Goal: Find specific page/section: Find specific page/section

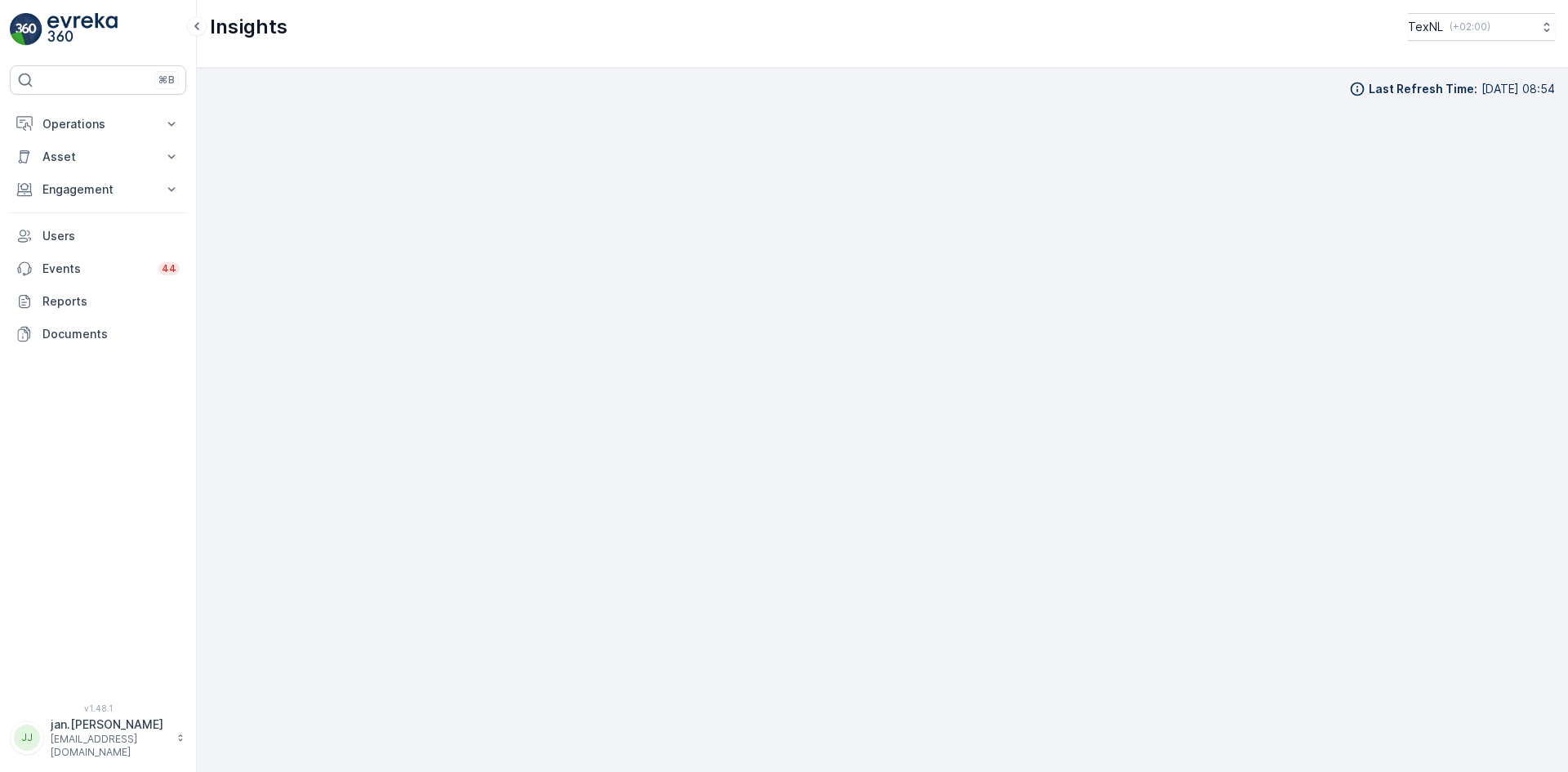
scroll to position [16, 0]
click at [67, 197] on p "Engagement" at bounding box center [98, 189] width 111 height 16
click at [73, 215] on p "Insights" at bounding box center [63, 218] width 42 height 16
click at [46, 223] on p "Insights" at bounding box center [63, 218] width 42 height 16
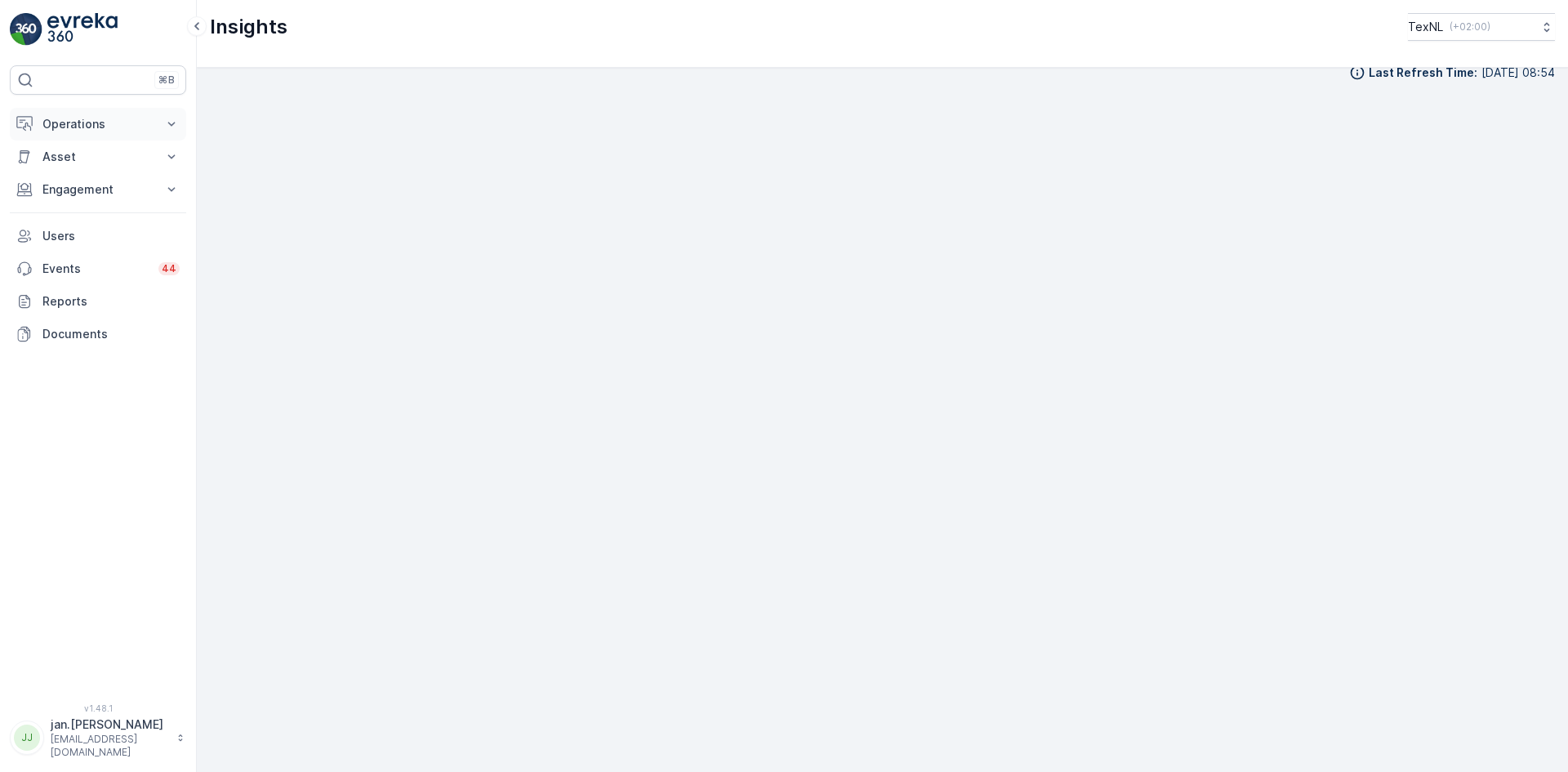
click at [114, 125] on p "Operations" at bounding box center [98, 124] width 111 height 16
click at [114, 126] on p "Operations" at bounding box center [98, 124] width 111 height 16
click at [94, 193] on p "Engagement" at bounding box center [98, 189] width 111 height 16
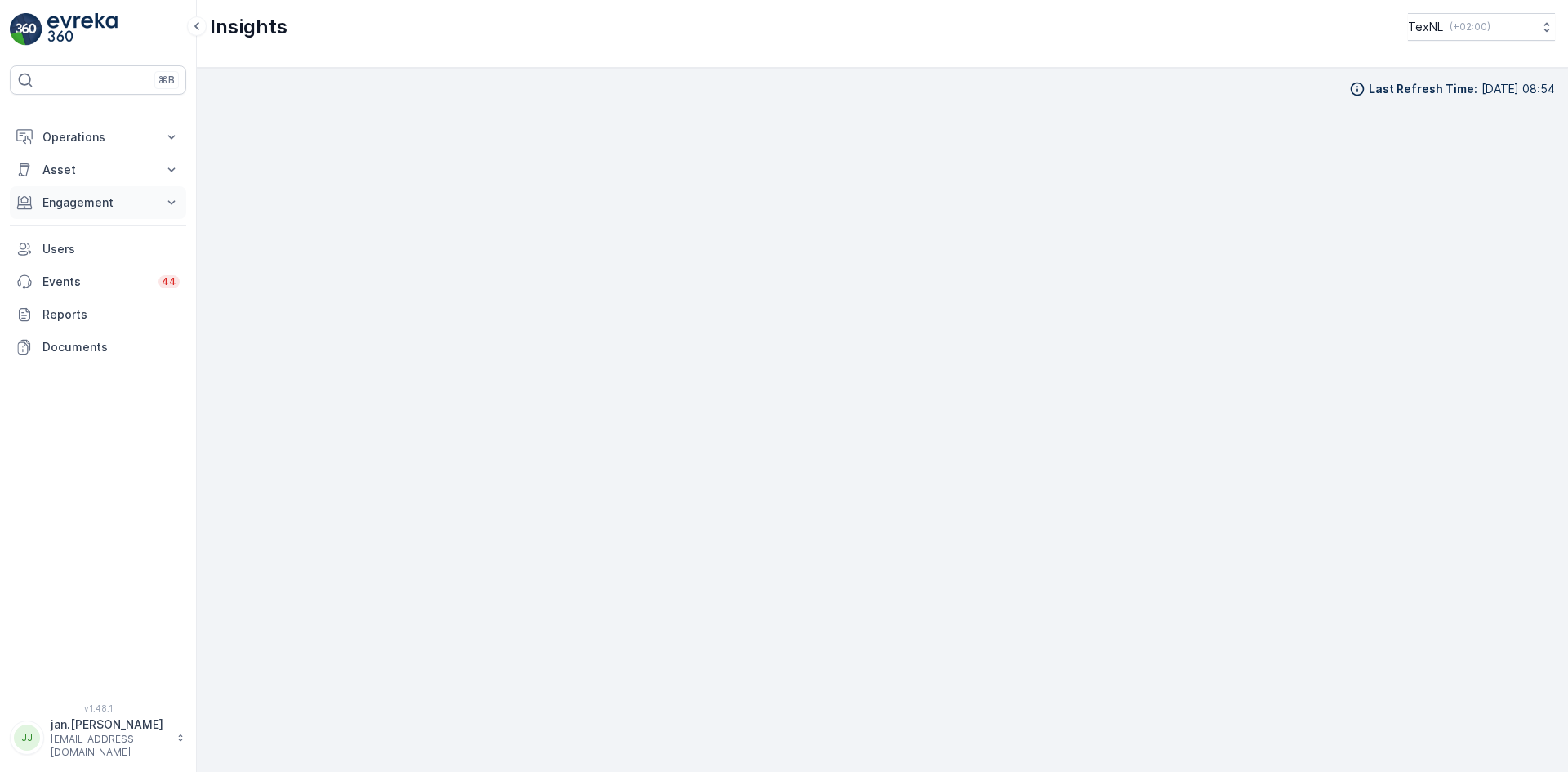
click at [113, 194] on p "Engagement" at bounding box center [98, 203] width 111 height 16
click at [70, 314] on p "Orders" at bounding box center [61, 322] width 38 height 16
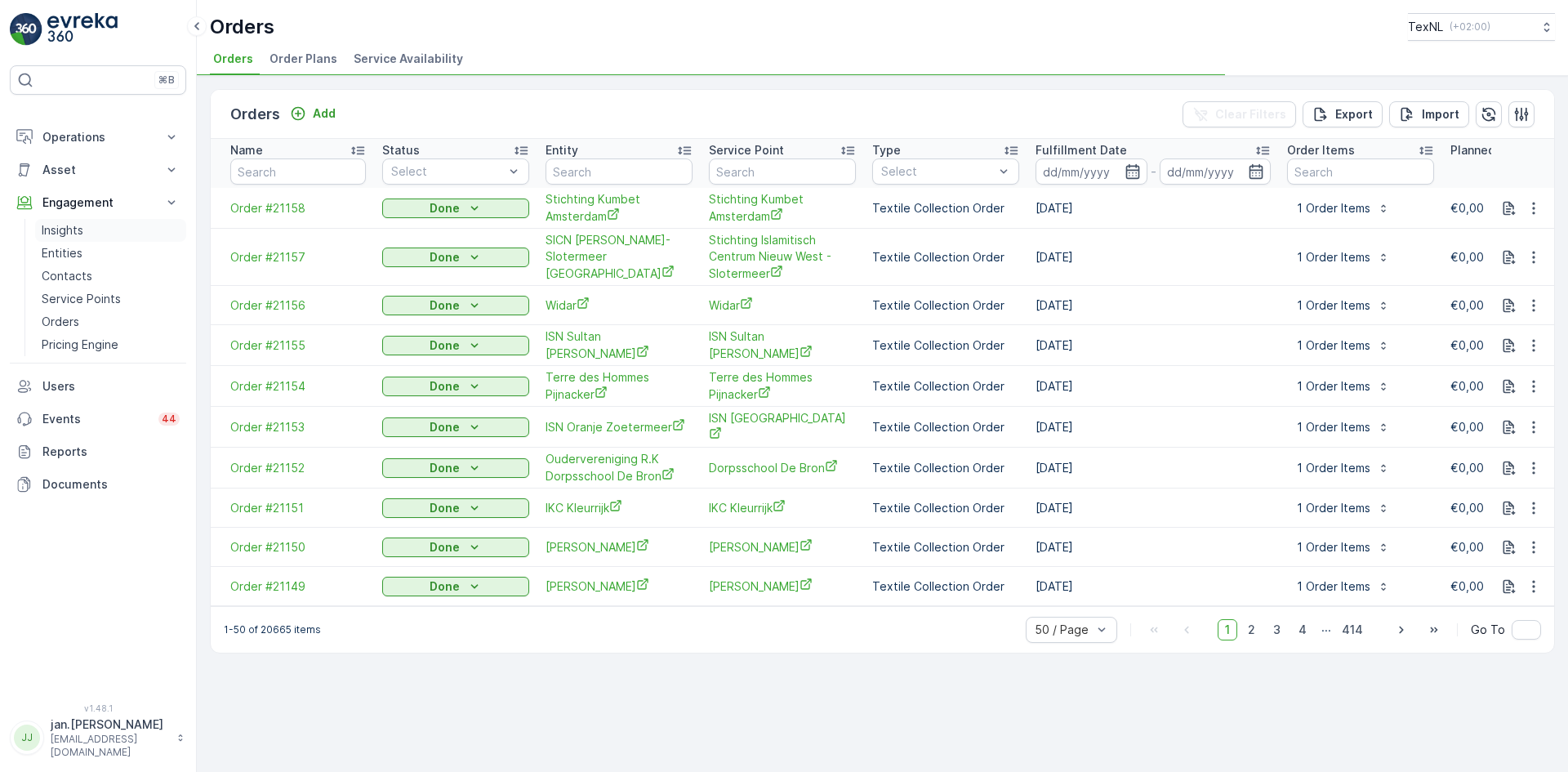
click at [63, 222] on p "Insights" at bounding box center [63, 231] width 42 height 16
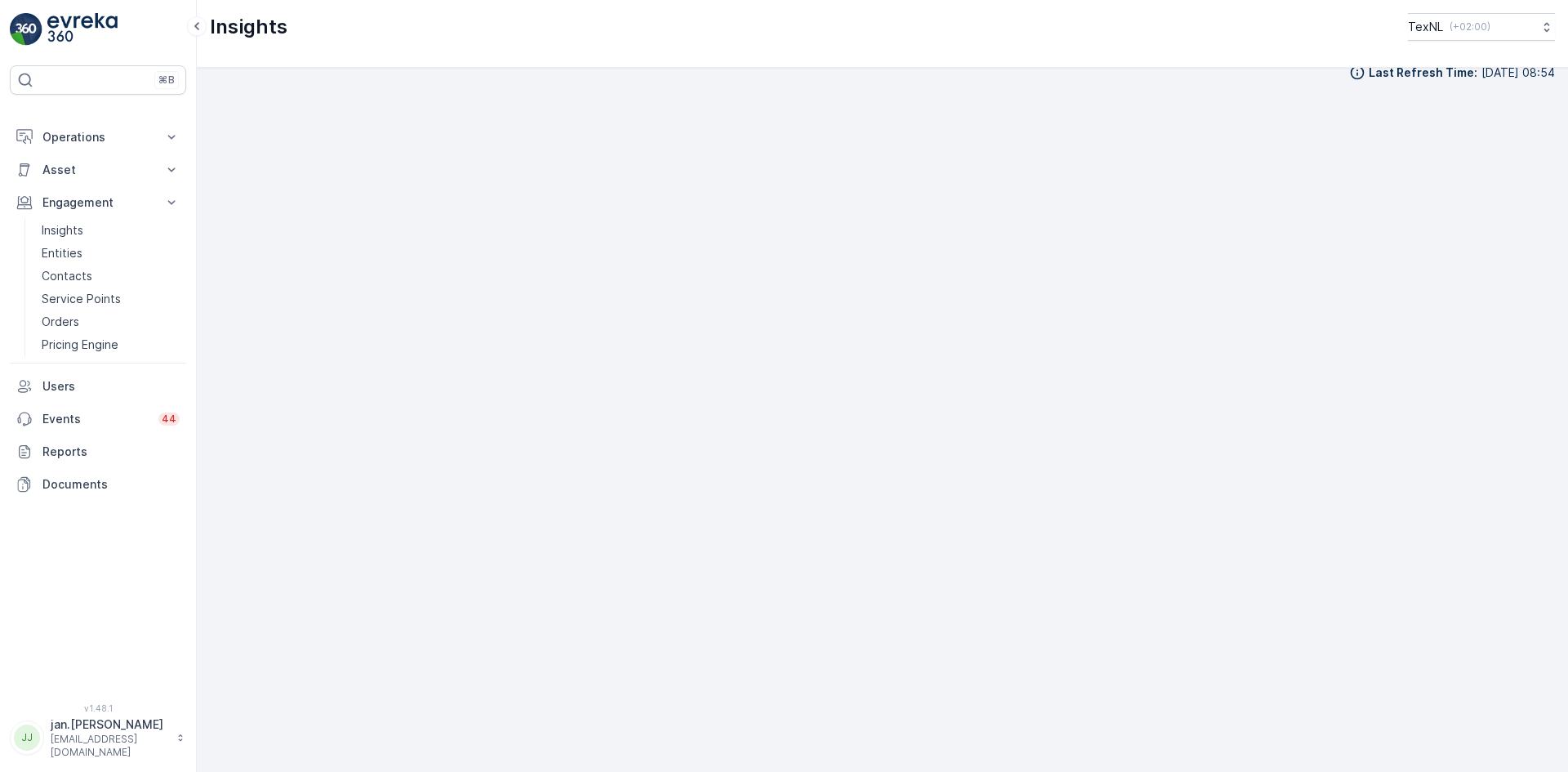
scroll to position [19, 0]
